Goal: Navigation & Orientation: Find specific page/section

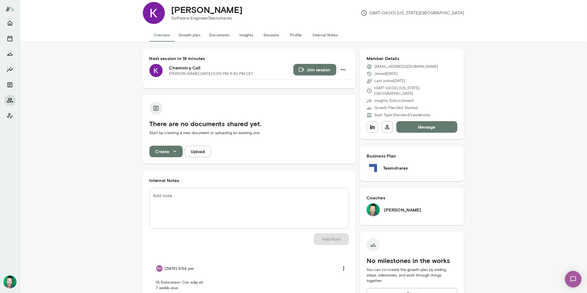
scroll to position [2, 0]
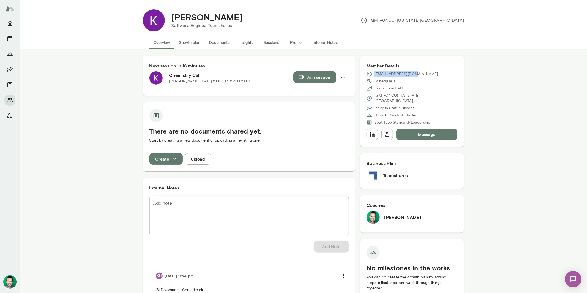
drag, startPoint x: 410, startPoint y: 75, endPoint x: 370, endPoint y: 75, distance: 39.9
click at [370, 75] on div "[EMAIL_ADDRESS][DOMAIN_NAME]" at bounding box center [411, 74] width 91 height 6
copy p "[EMAIL_ADDRESS][DOMAIN_NAME]"
drag, startPoint x: 170, startPoint y: 17, endPoint x: 259, endPoint y: 20, distance: 89.2
click at [243, 20] on h4 "[PERSON_NAME]" at bounding box center [206, 17] width 71 height 10
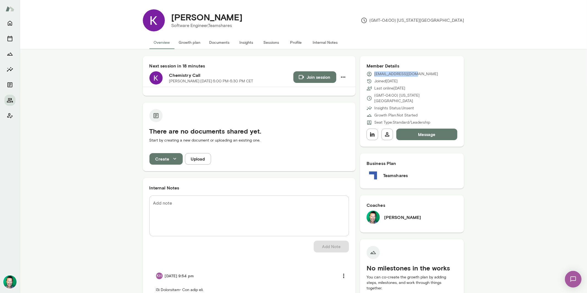
copy h4 "[PERSON_NAME]"
drag, startPoint x: 408, startPoint y: 73, endPoint x: 368, endPoint y: 74, distance: 40.2
click at [368, 74] on div "[EMAIL_ADDRESS][DOMAIN_NAME]" at bounding box center [411, 74] width 91 height 6
copy p "[EMAIL_ADDRESS][DOMAIN_NAME]"
click at [266, 42] on button "Sessions" at bounding box center [271, 42] width 25 height 13
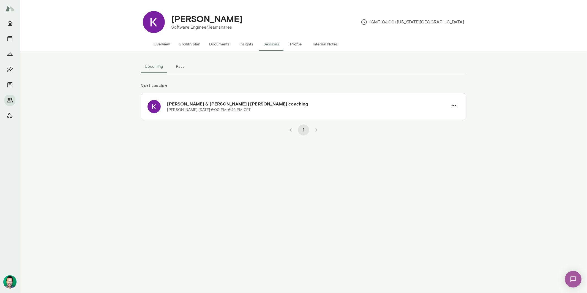
click at [185, 70] on button "Past" at bounding box center [179, 66] width 25 height 13
click at [153, 64] on button "Upcoming" at bounding box center [154, 66] width 27 height 13
click at [316, 131] on li "pagination navigation" at bounding box center [316, 129] width 13 height 11
click at [165, 44] on button "Overview" at bounding box center [161, 43] width 25 height 13
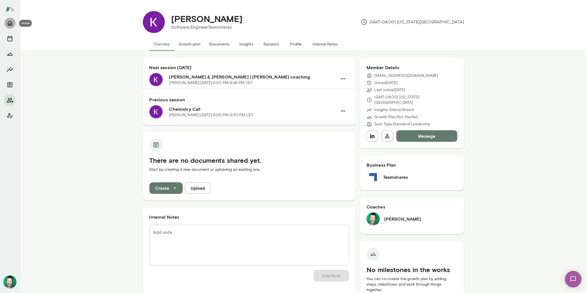
click at [12, 23] on icon "Home" at bounding box center [10, 23] width 7 height 7
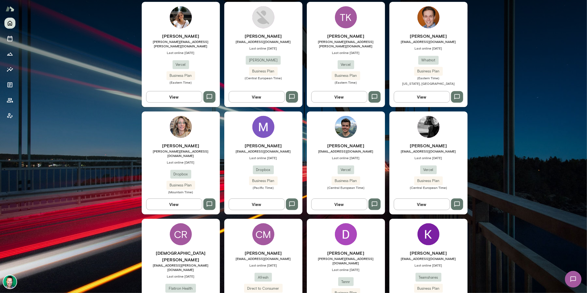
scroll to position [508, 0]
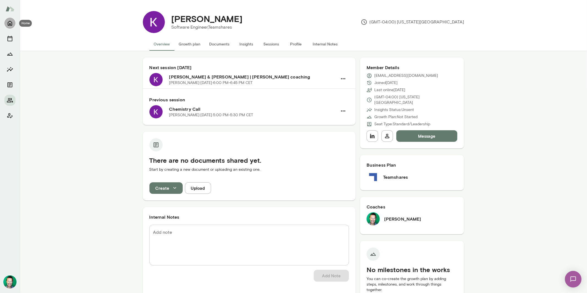
click at [12, 26] on icon "Home" at bounding box center [10, 23] width 7 height 7
